Goal: Navigation & Orientation: Go to known website

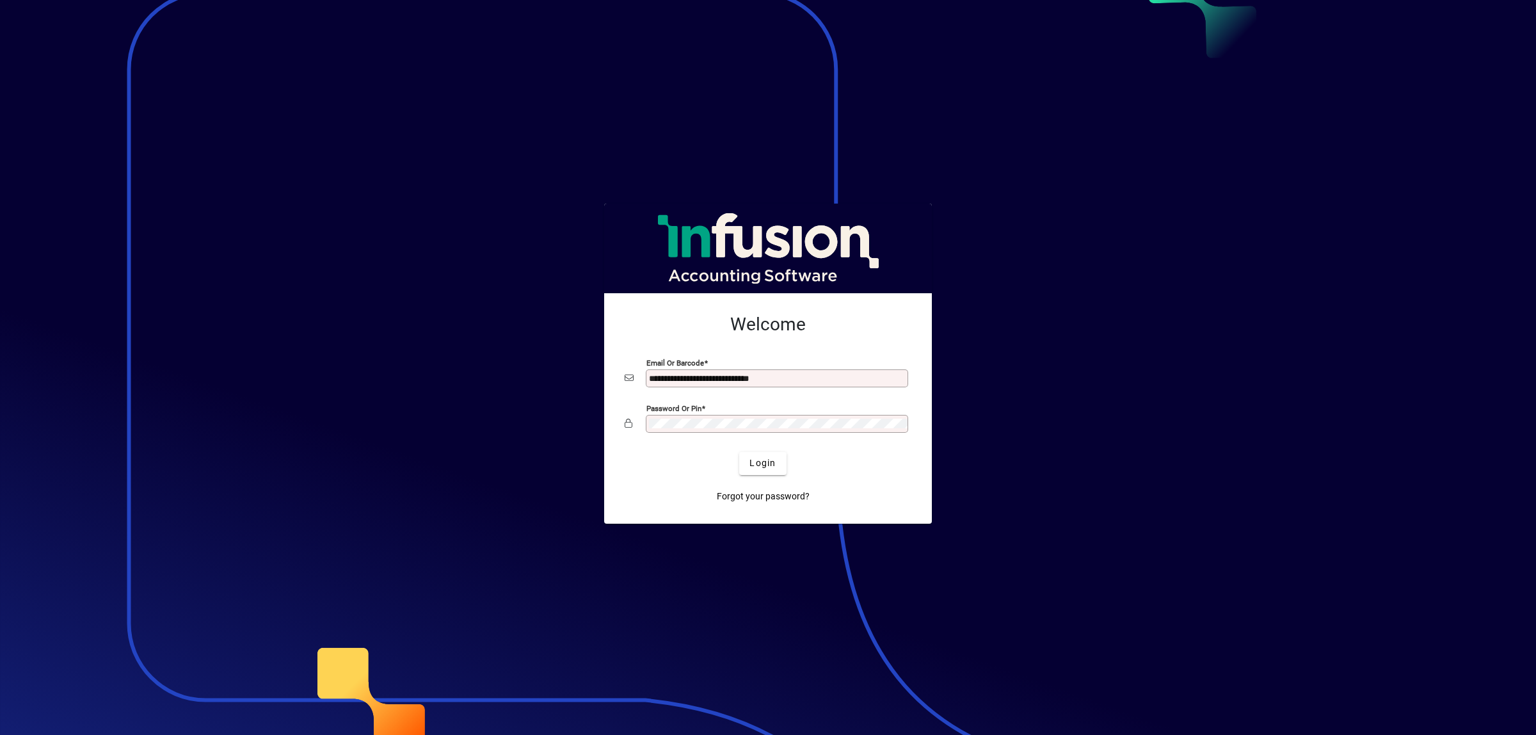
click at [819, 376] on input "**********" at bounding box center [778, 378] width 259 height 10
type input "**********"
click at [766, 464] on span "Login" at bounding box center [763, 462] width 26 height 13
